Goal: Information Seeking & Learning: Find specific fact

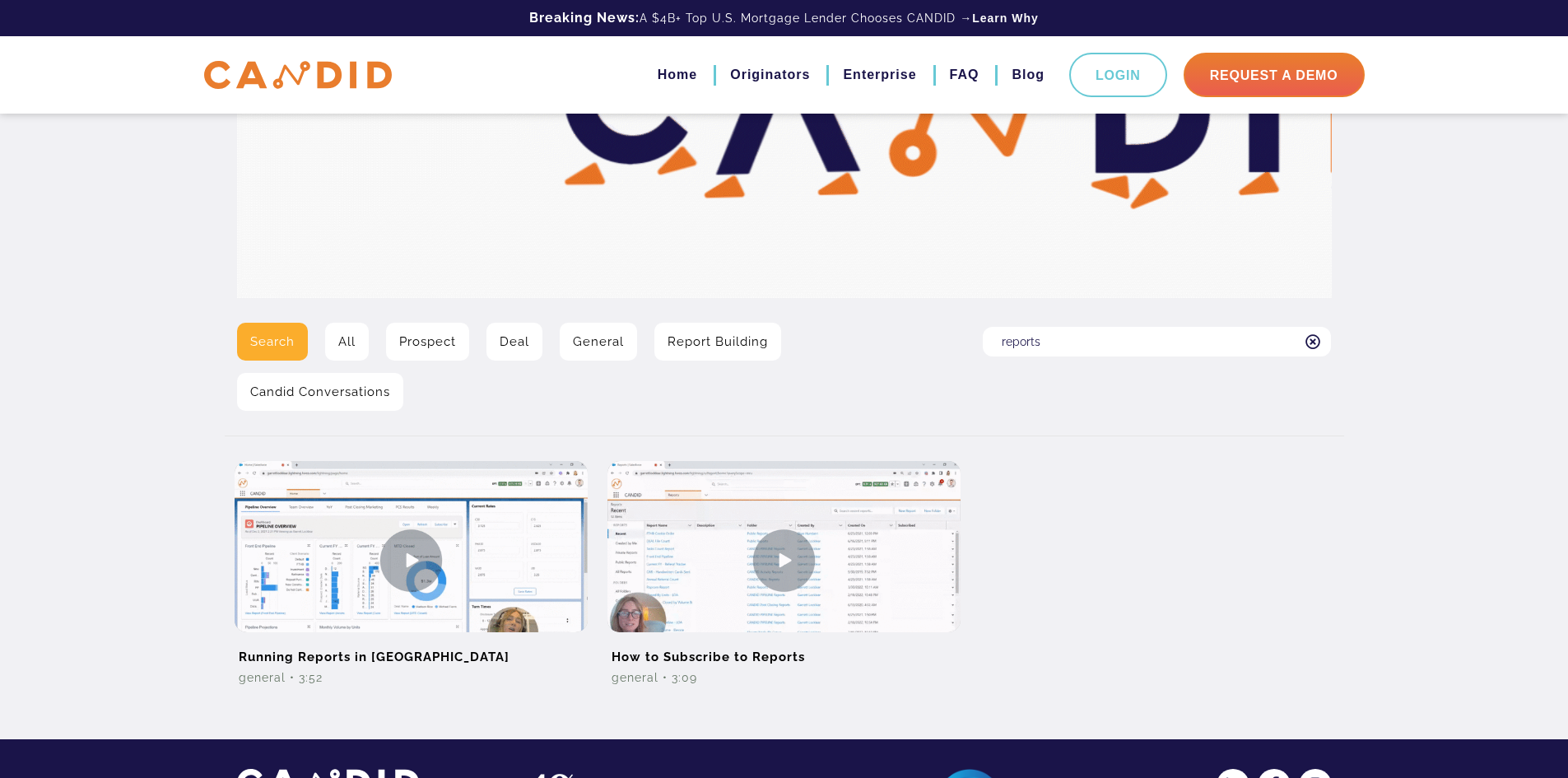
click at [1075, 350] on input "reports" at bounding box center [1156, 342] width 348 height 30
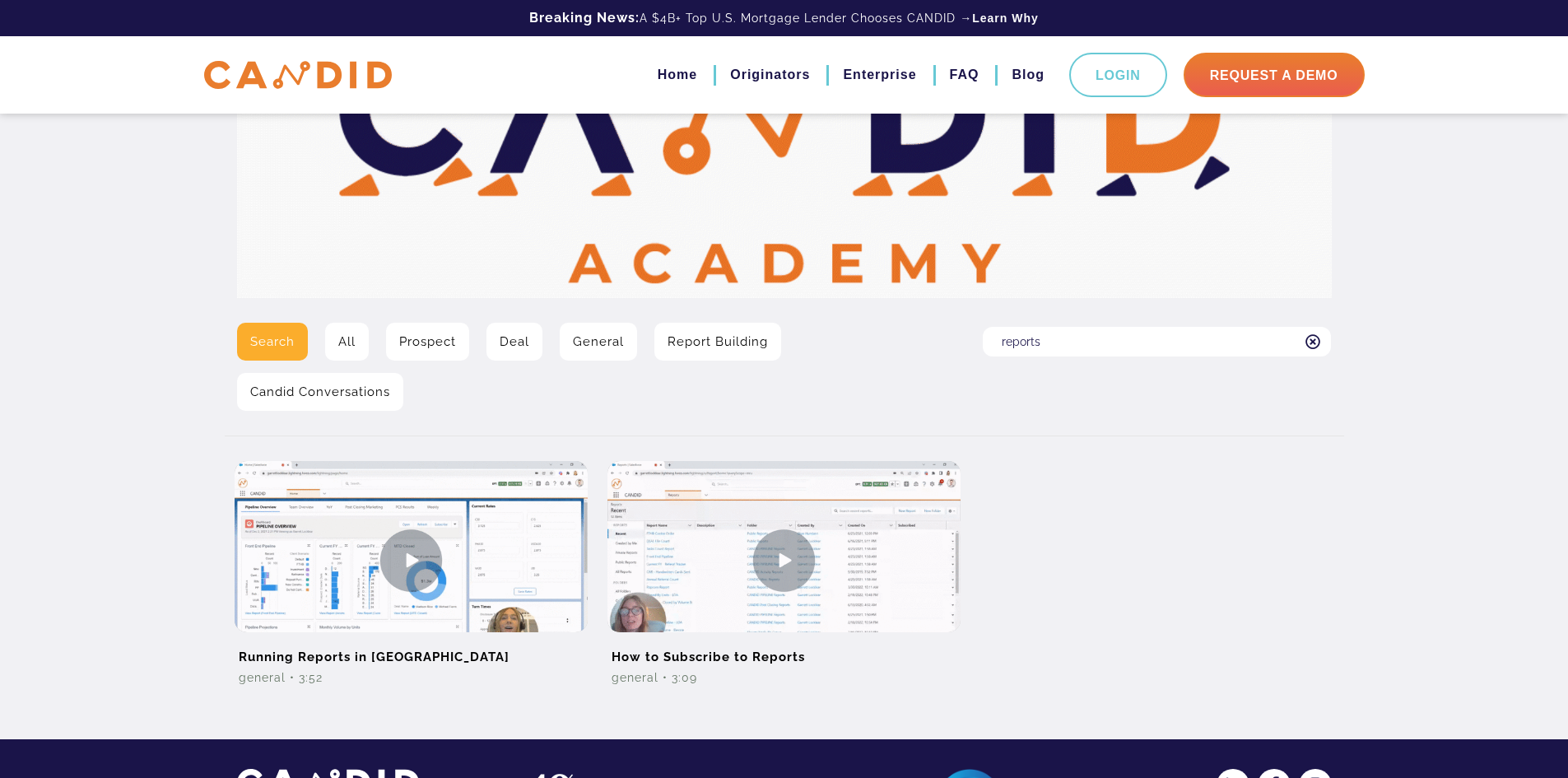
drag, startPoint x: 1056, startPoint y: 332, endPoint x: 956, endPoint y: 333, distance: 100.0
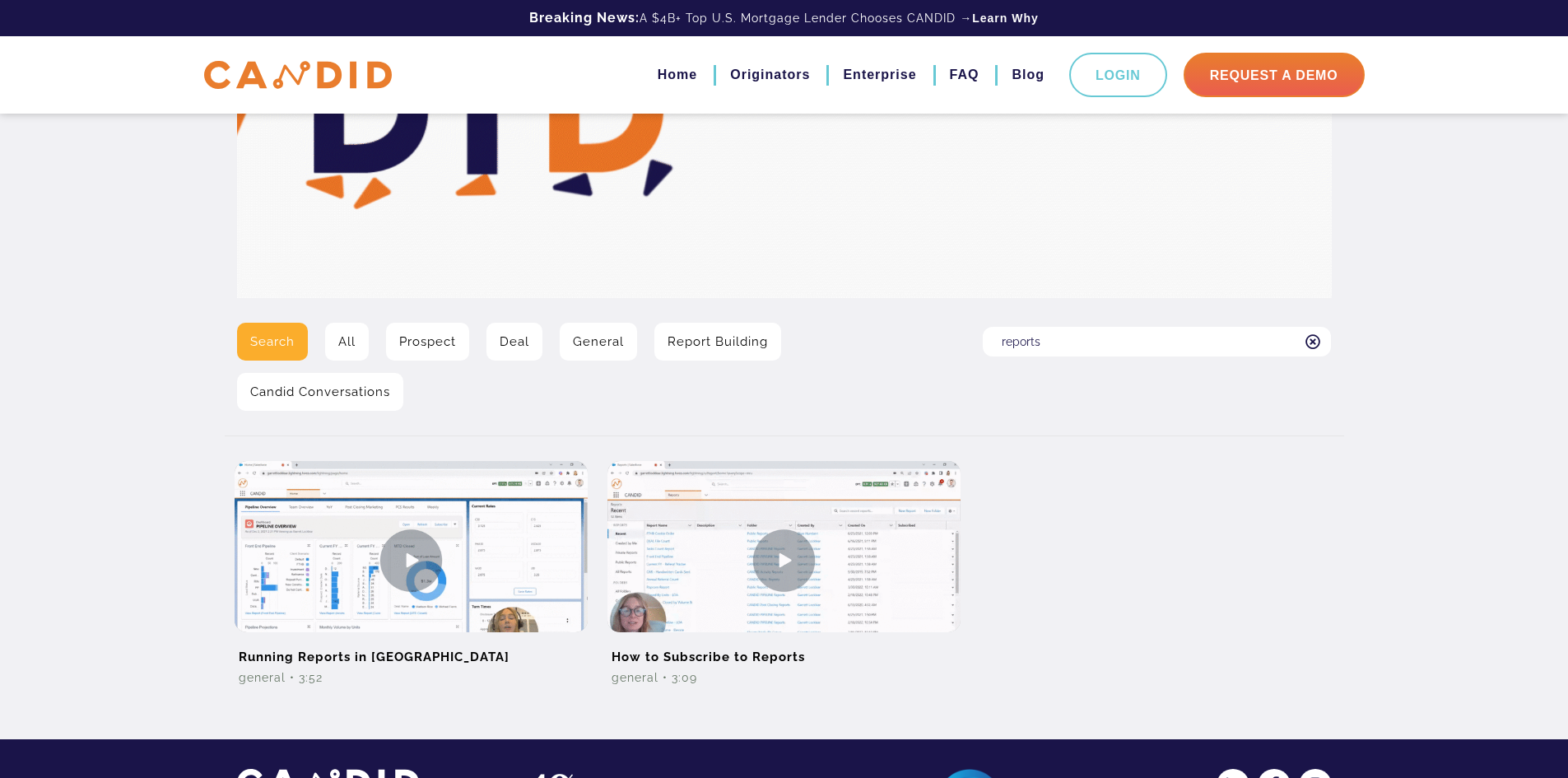
click at [955, 335] on div "Search All Prospect Deal General Report Building Candid Conversations Search fo…" at bounding box center [784, 373] width 1120 height 100
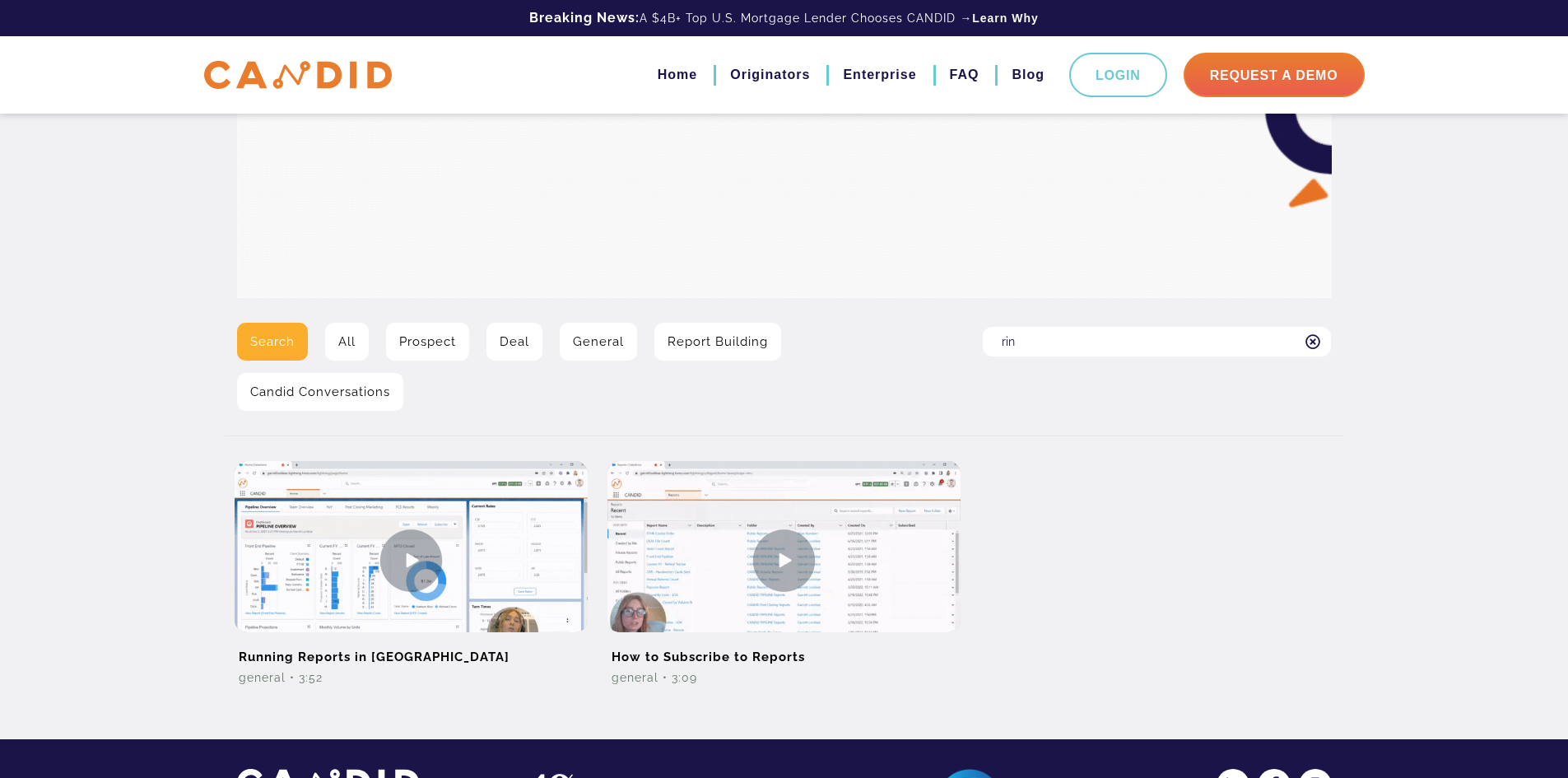
type input "rin"
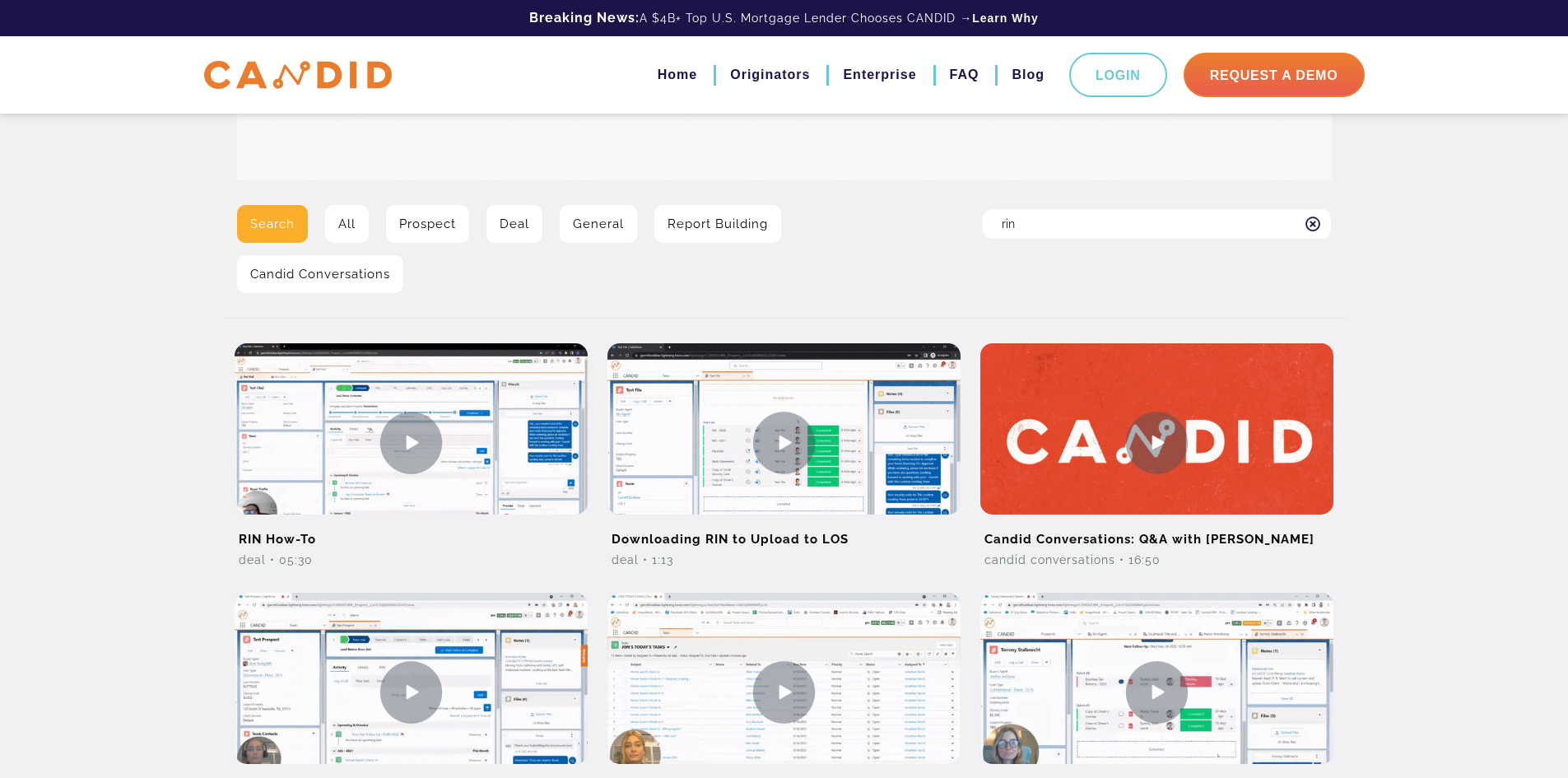
scroll to position [329, 0]
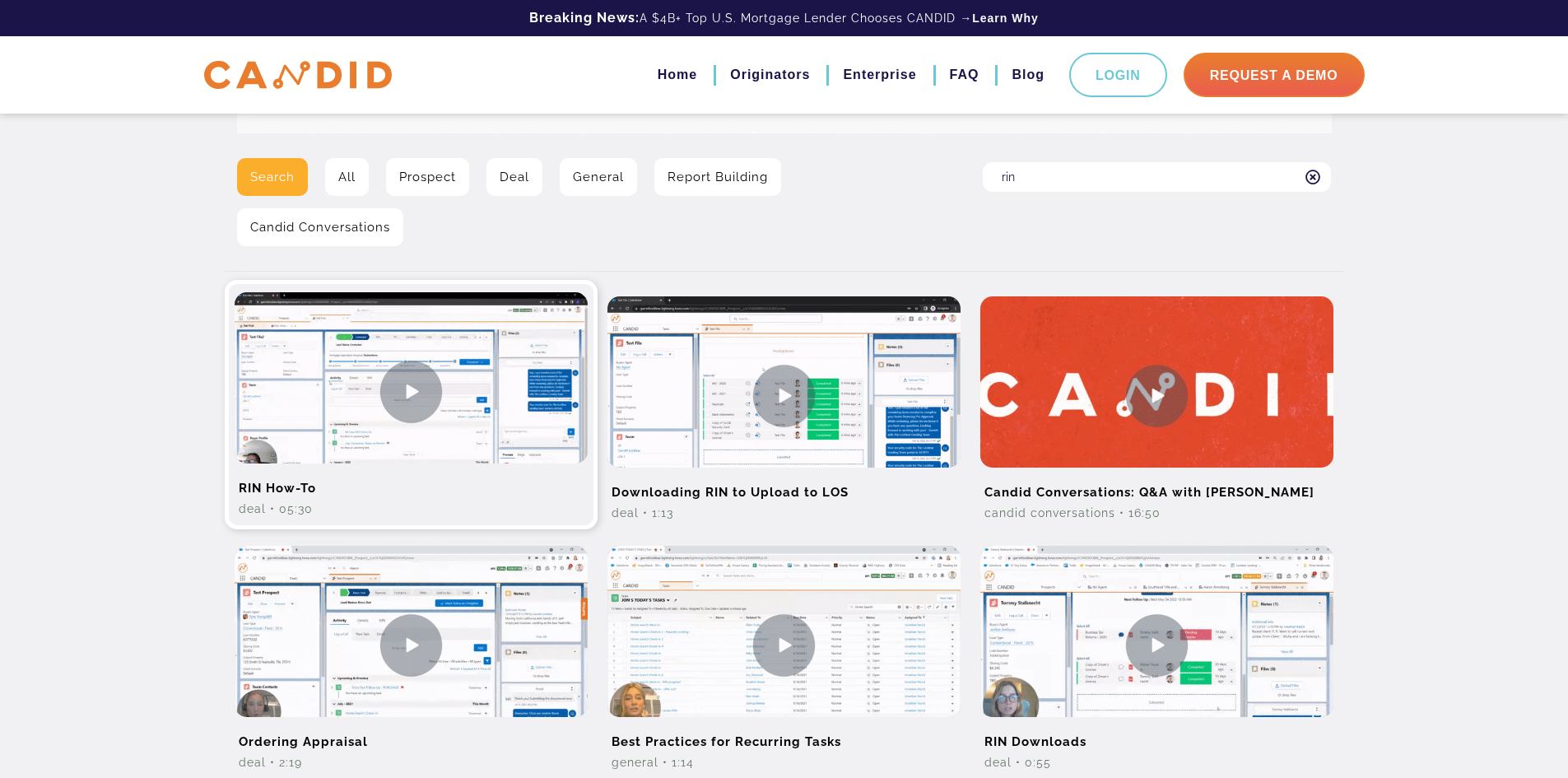
click at [522, 497] on h2 "RIN How-To" at bounding box center [411, 482] width 353 height 37
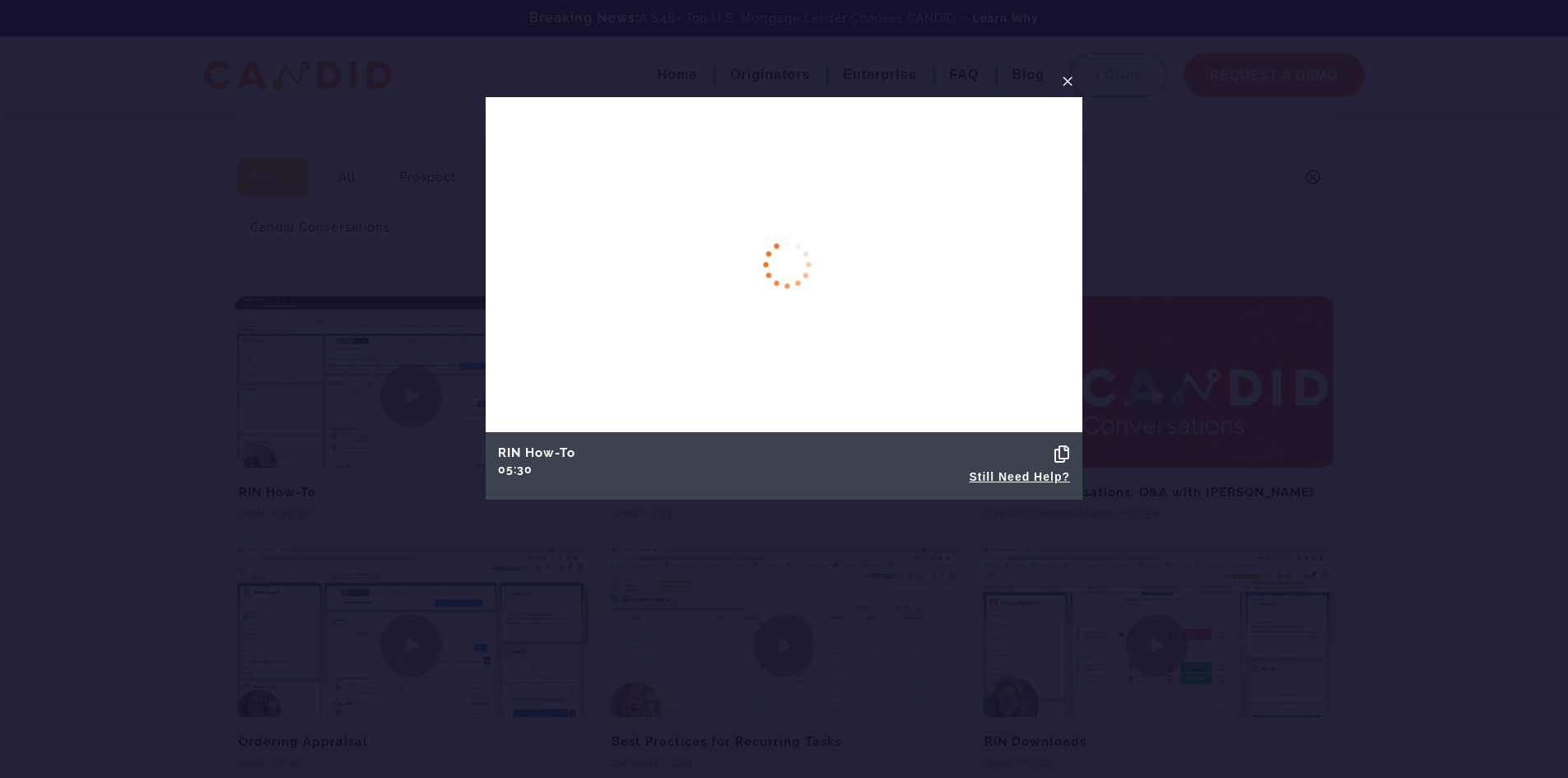
click at [1065, 450] on icon at bounding box center [1062, 455] width 16 height 17
